Goal: Information Seeking & Learning: Learn about a topic

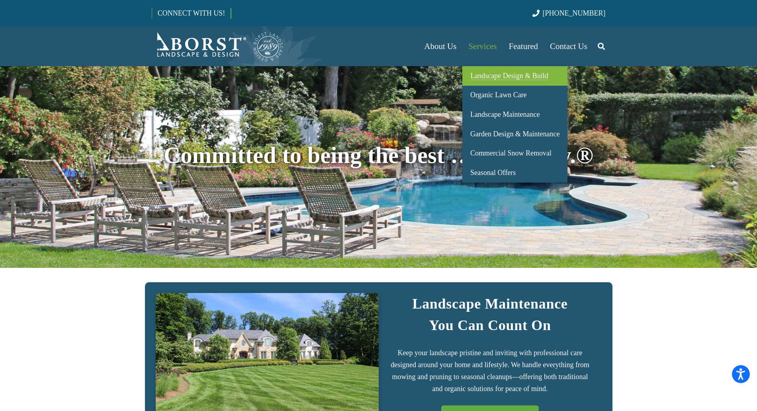
click at [498, 82] on link "Landscape Design & Build" at bounding box center [515, 76] width 105 height 20
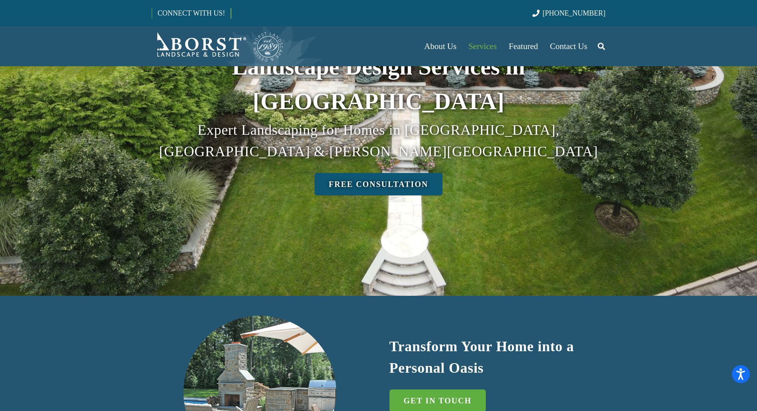
scroll to position [63, 0]
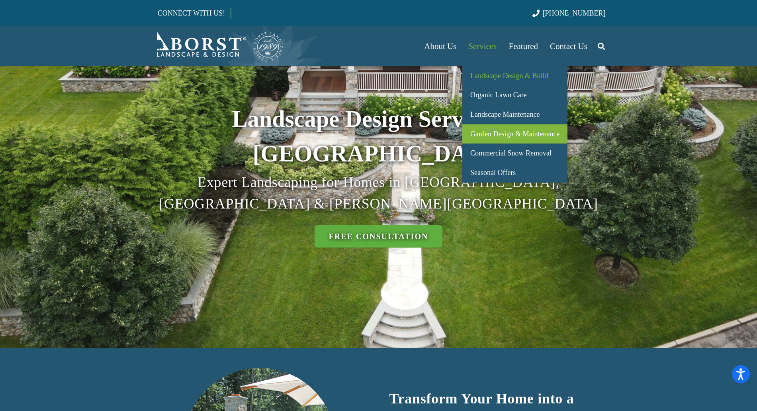
click at [507, 134] on span "Garden Design & Maintenance" at bounding box center [514, 134] width 89 height 8
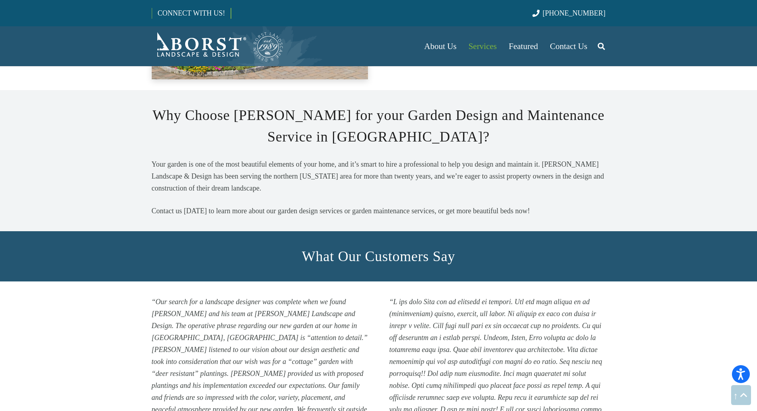
scroll to position [1423, 0]
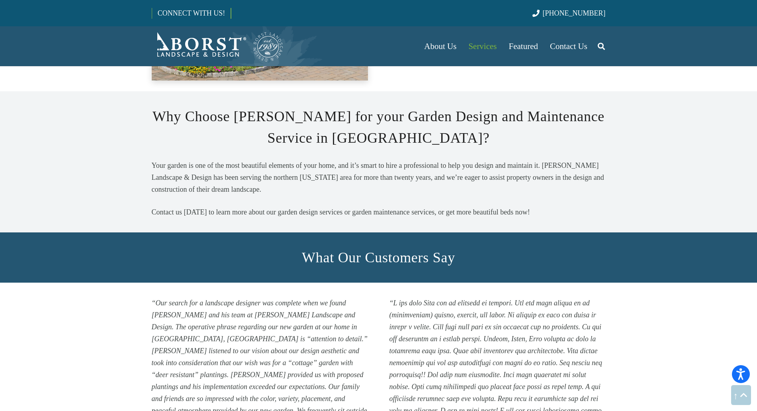
click at [600, 52] on icon "Search" at bounding box center [601, 46] width 7 height 20
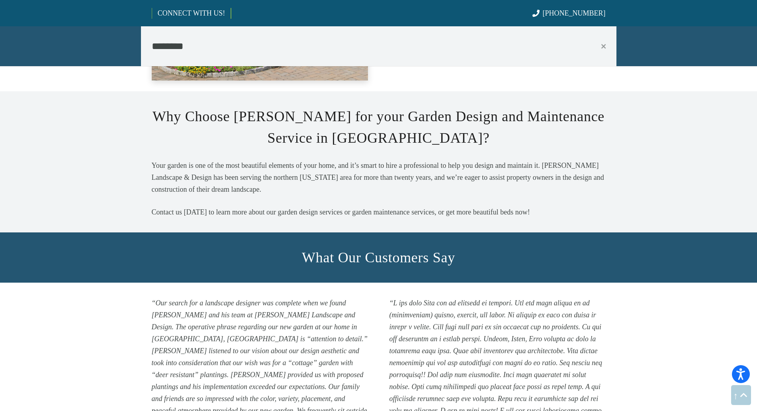
type input "********"
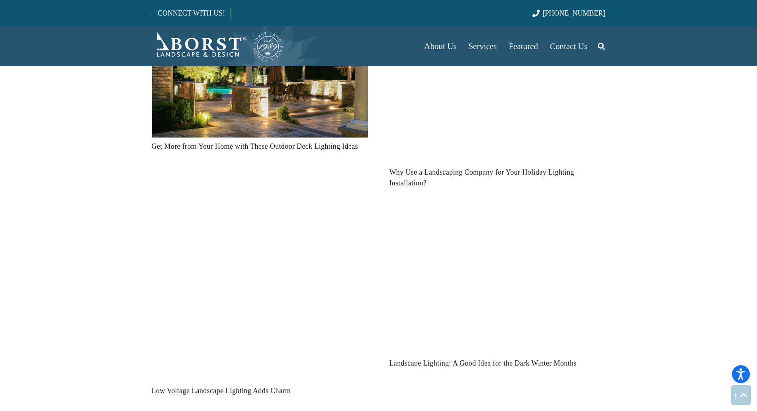
scroll to position [688, 0]
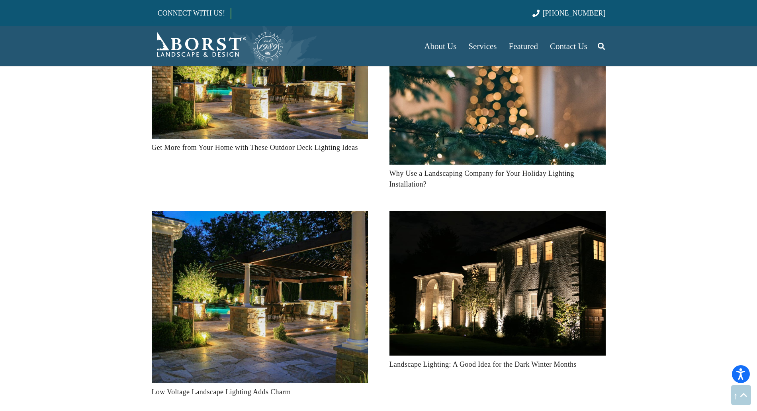
click at [508, 256] on img "Landscape Lighting: A Good Idea for the Dark Winter Months" at bounding box center [498, 283] width 216 height 144
